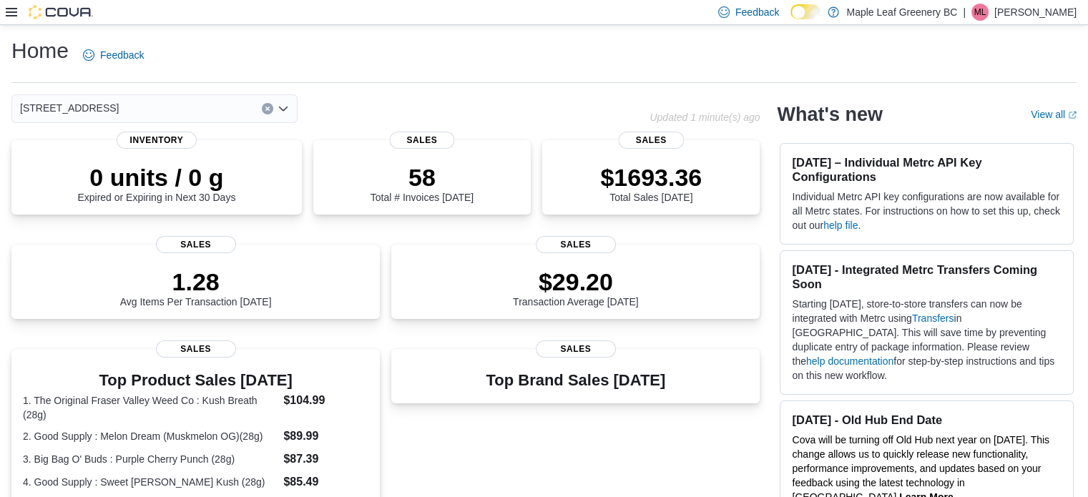
click at [11, 14] on icon at bounding box center [11, 11] width 11 height 11
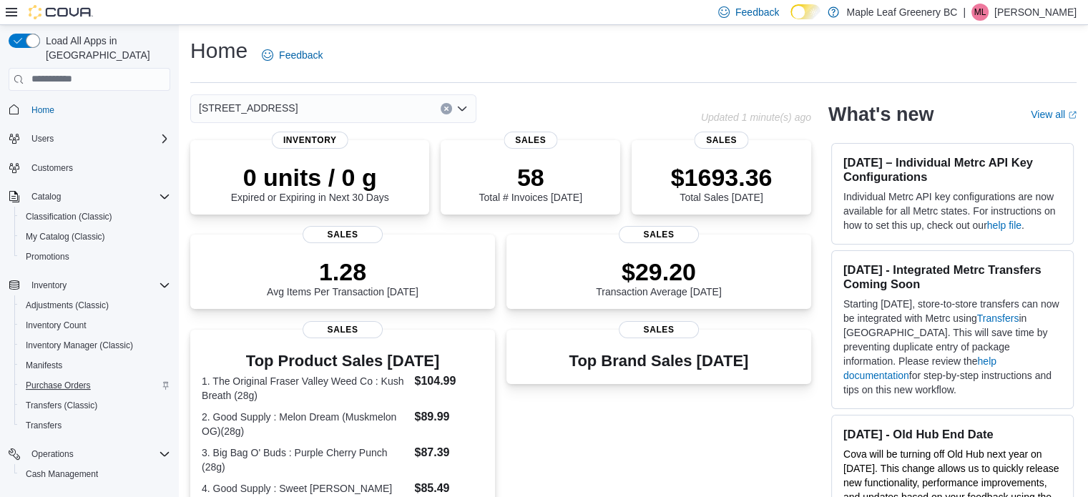
scroll to position [123, 0]
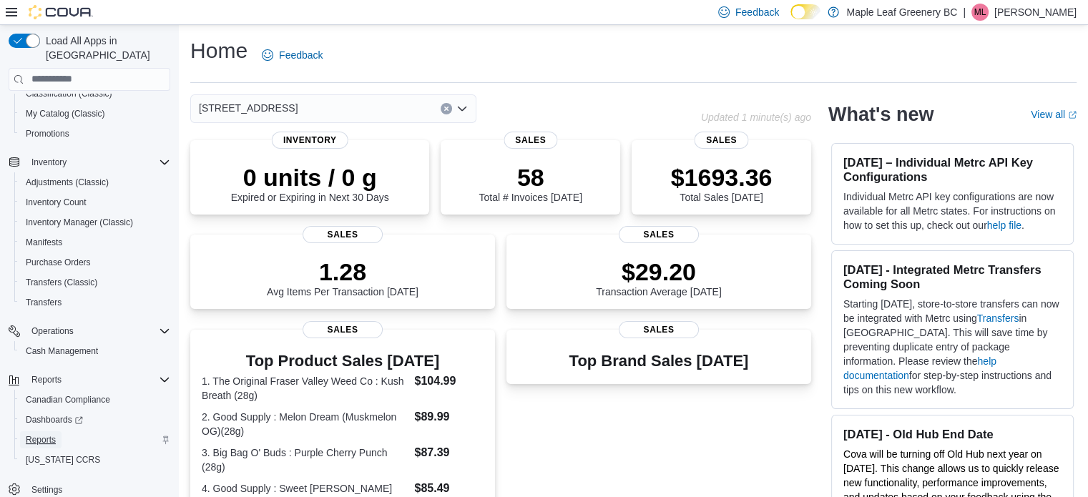
click at [34, 432] on span "Reports" at bounding box center [41, 439] width 30 height 17
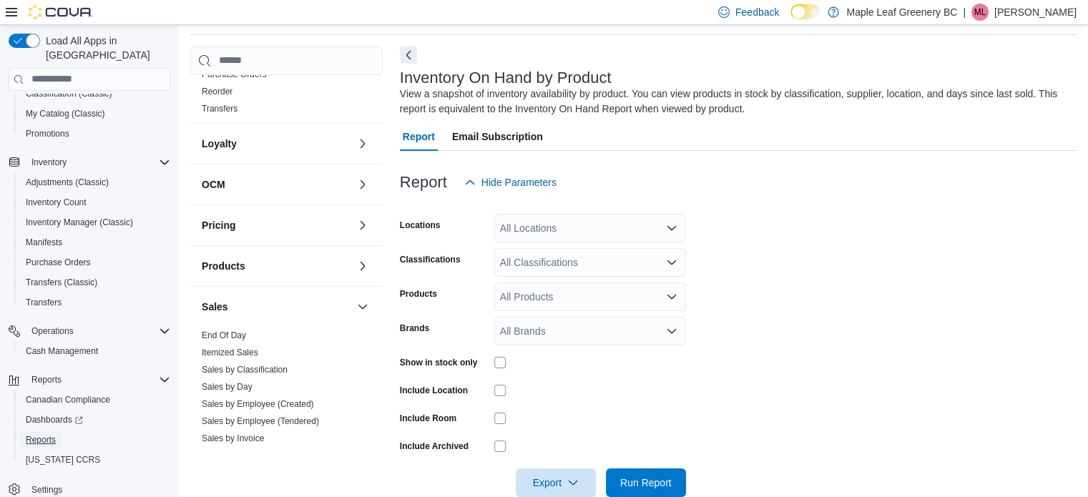
scroll to position [650, 0]
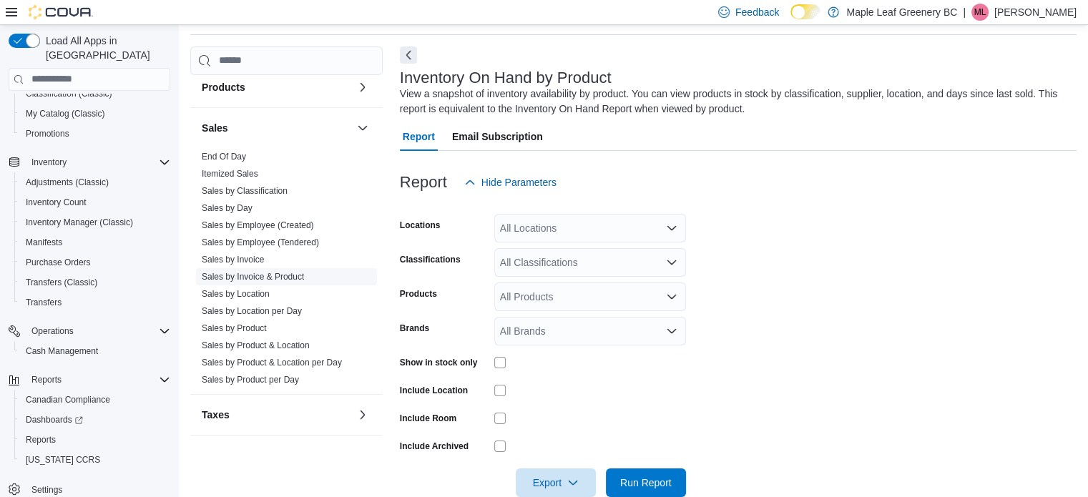
click at [263, 273] on link "Sales by Invoice & Product" at bounding box center [253, 277] width 102 height 10
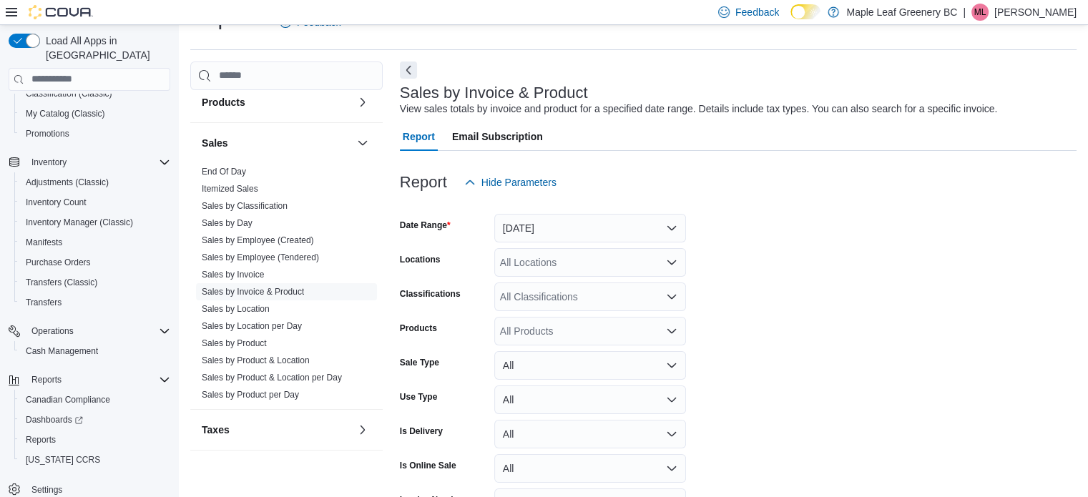
scroll to position [121, 0]
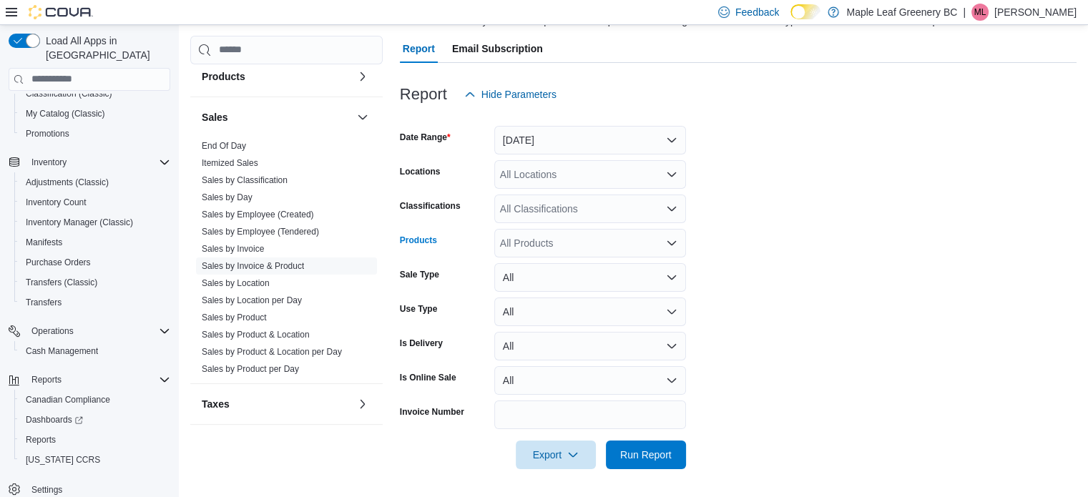
click at [537, 238] on div "All Products" at bounding box center [590, 243] width 192 height 29
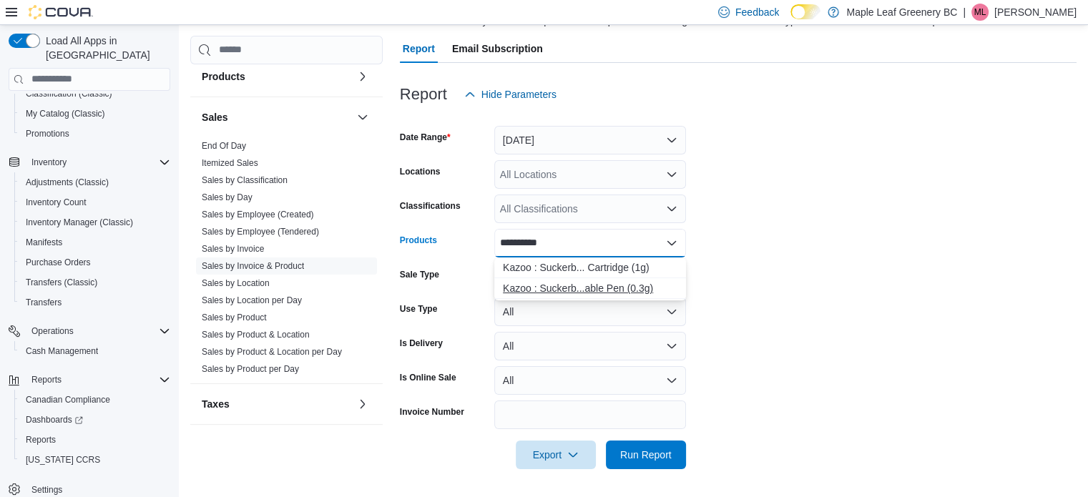
type input "**********"
click at [537, 288] on div "Kazoo : Suckerb...able Pen (0.3g)" at bounding box center [590, 288] width 175 height 14
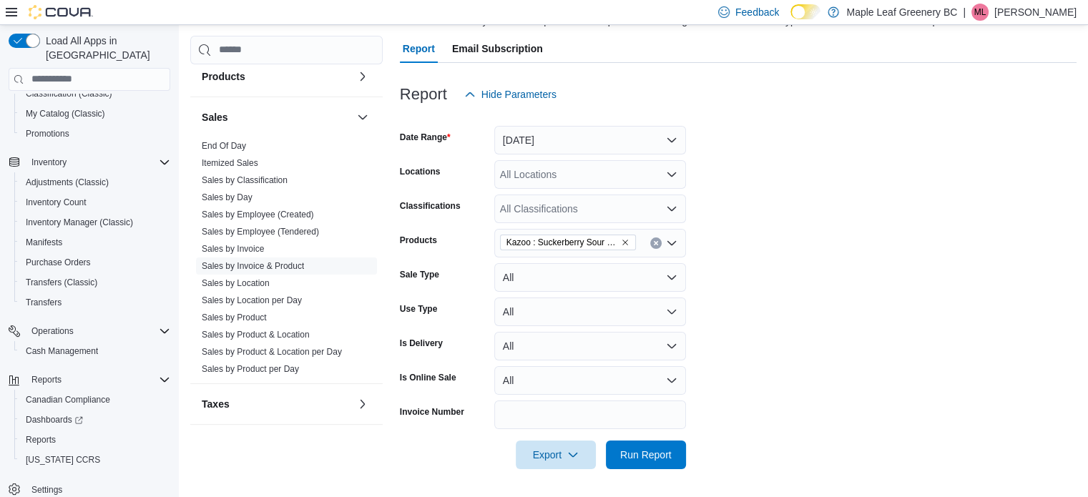
click at [537, 273] on form "Date Range Yesterday Locations All Locations Classifications All Classification…" at bounding box center [738, 289] width 677 height 361
click at [537, 457] on span "Run Report" at bounding box center [646, 454] width 52 height 14
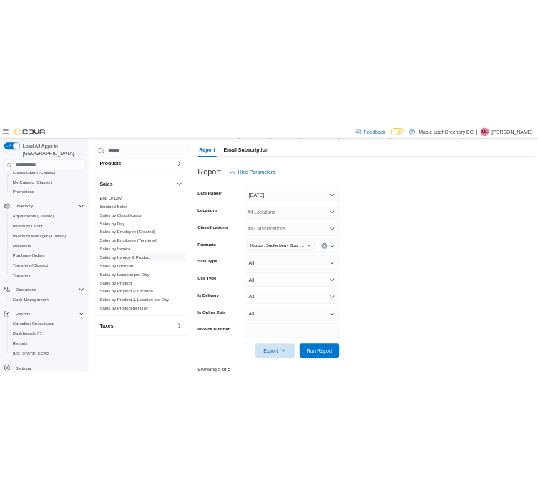
scroll to position [536, 0]
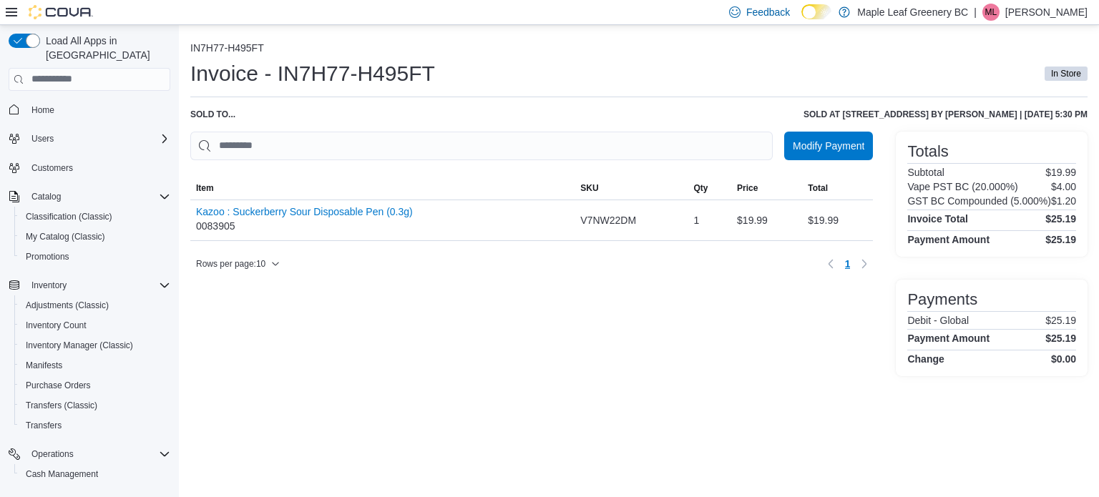
click at [582, 411] on div "IN7H77-H495FT Invoice - IN7H77-H495FT In Store Sold to ... Sold at [STREET_ADDR…" at bounding box center [639, 261] width 920 height 472
